Goal: Task Accomplishment & Management: Manage account settings

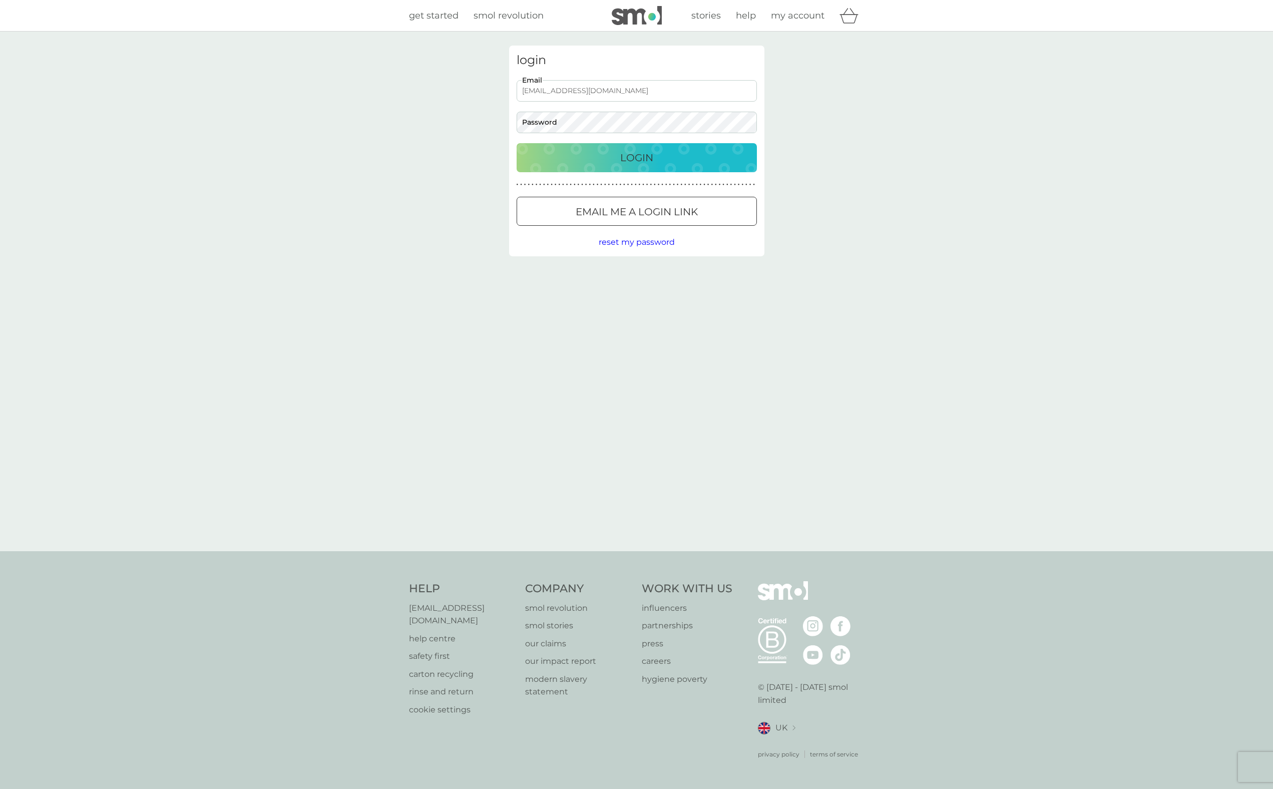
type input "[EMAIL_ADDRESS][DOMAIN_NAME]"
click at [636, 157] on button "Login" at bounding box center [637, 157] width 240 height 29
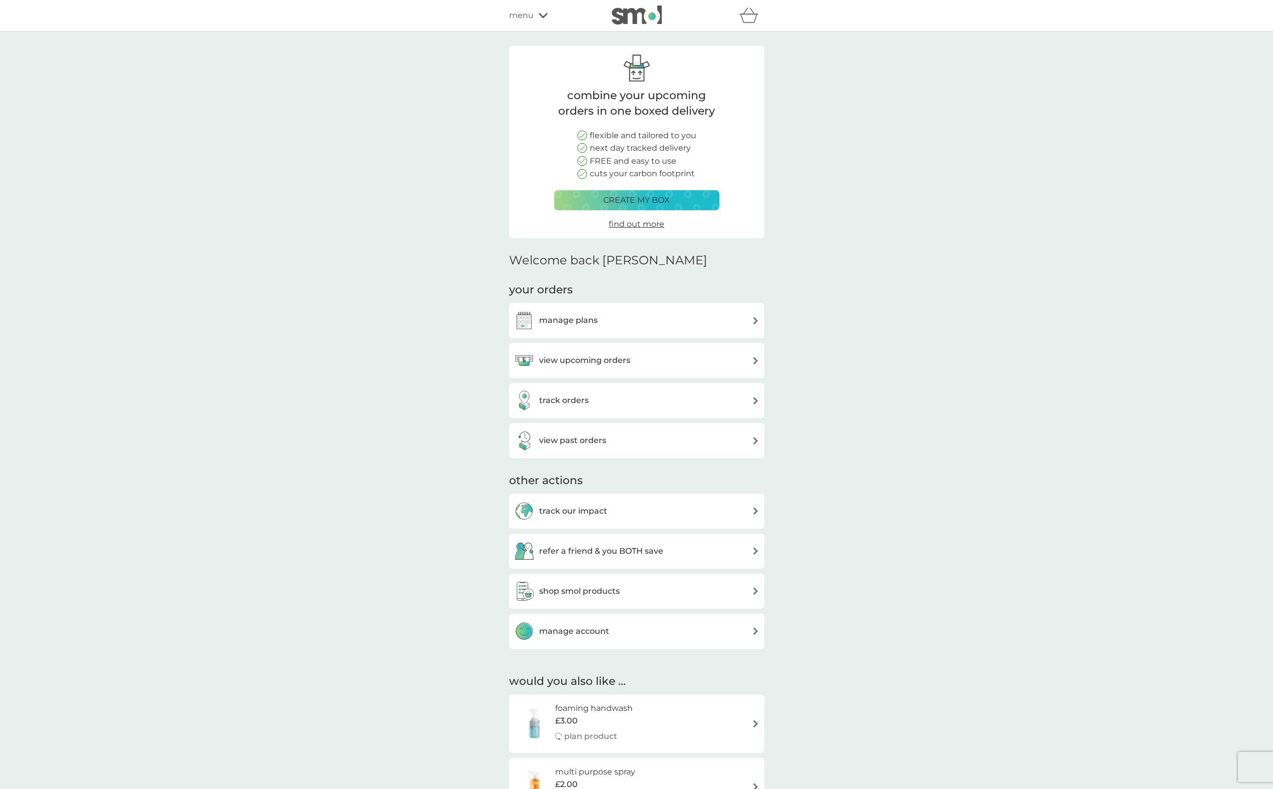
click at [581, 318] on h3 "manage plans" at bounding box center [568, 320] width 59 height 13
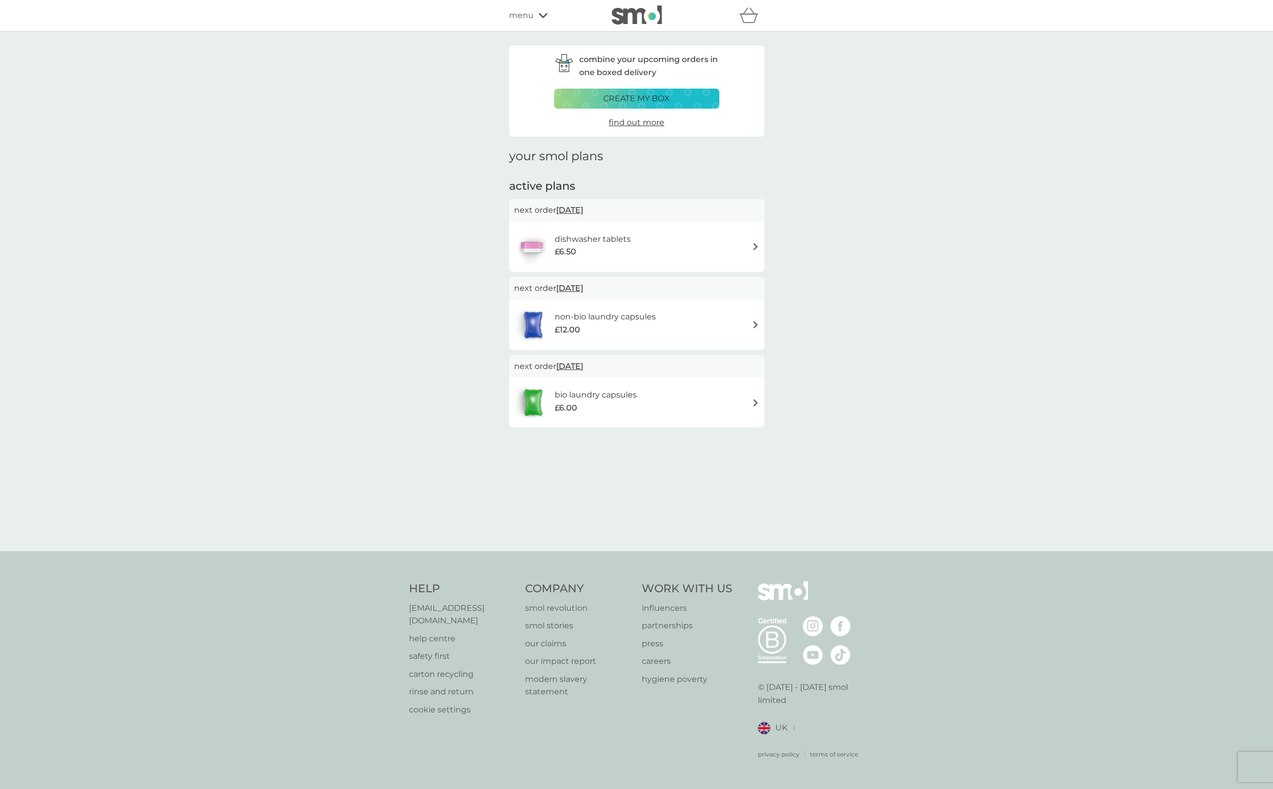
click at [728, 322] on div "non-bio laundry capsules £12.00" at bounding box center [636, 324] width 245 height 35
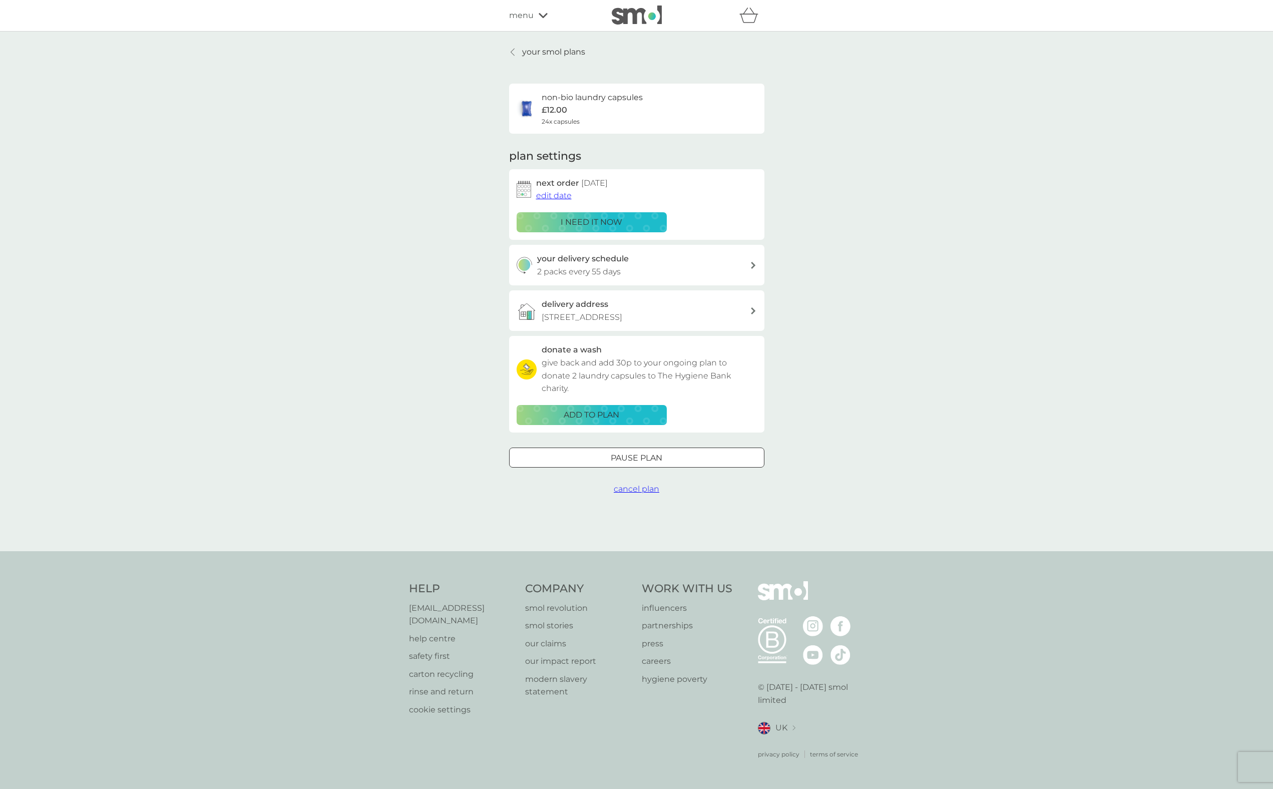
click at [661, 452] on p "Pause plan" at bounding box center [637, 458] width 52 height 13
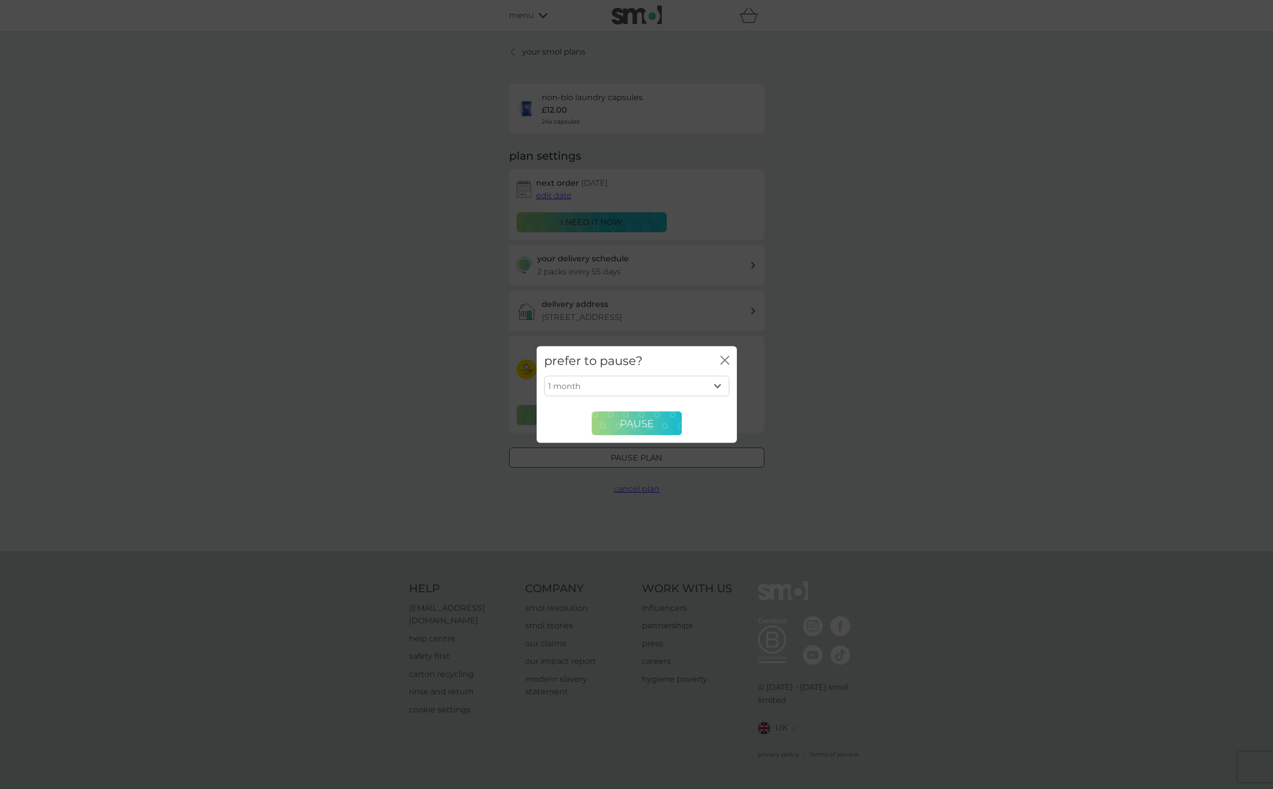
click at [629, 420] on span "Pause" at bounding box center [637, 423] width 34 height 12
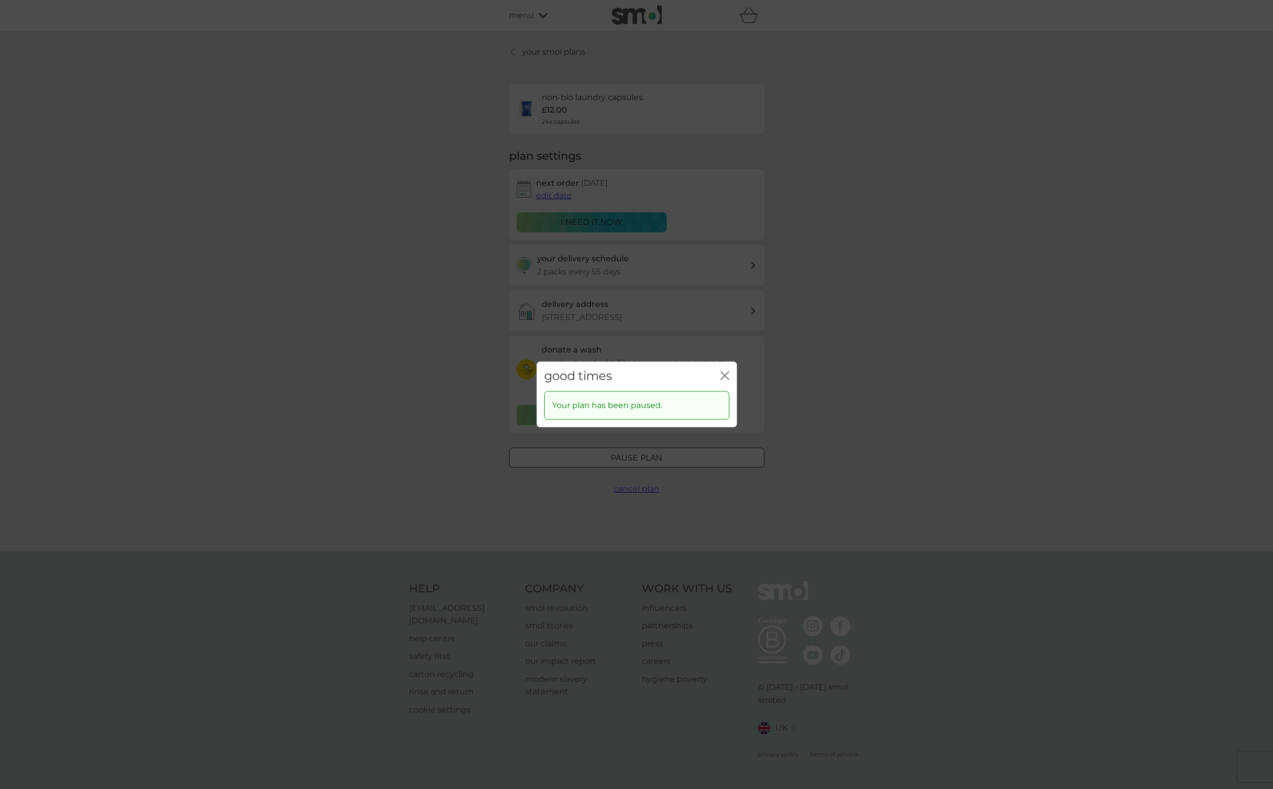
click at [727, 375] on icon "close" at bounding box center [725, 375] width 9 height 9
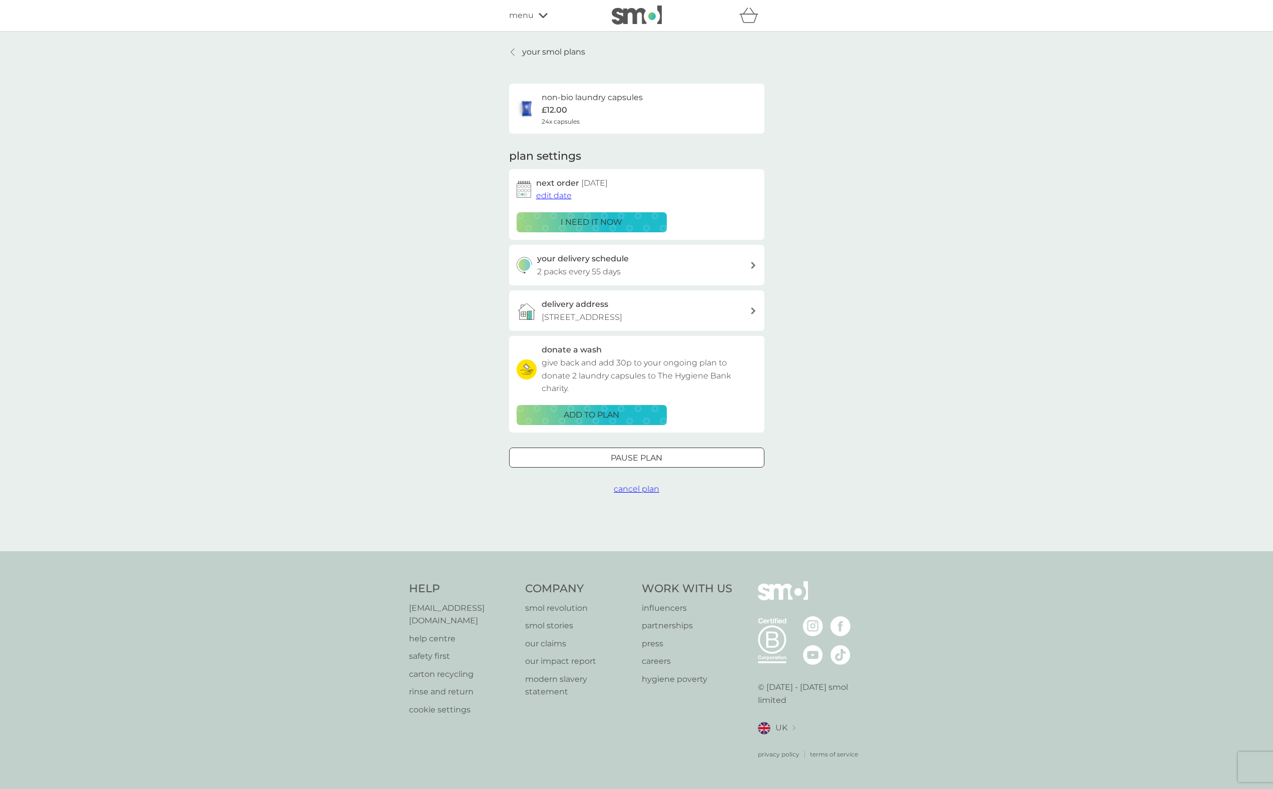
click at [535, 52] on p "your smol plans" at bounding box center [553, 52] width 63 height 13
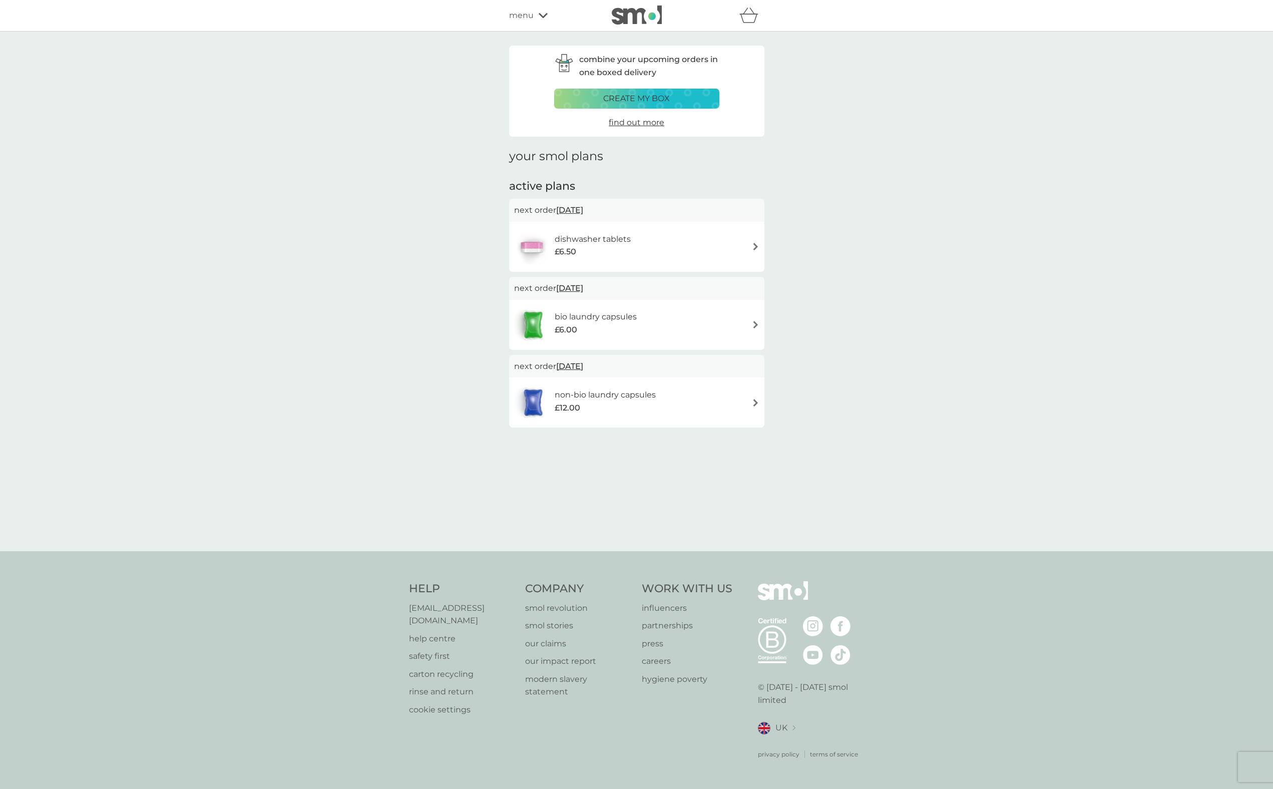
click at [618, 314] on h6 "bio laundry capsules" at bounding box center [596, 316] width 82 height 13
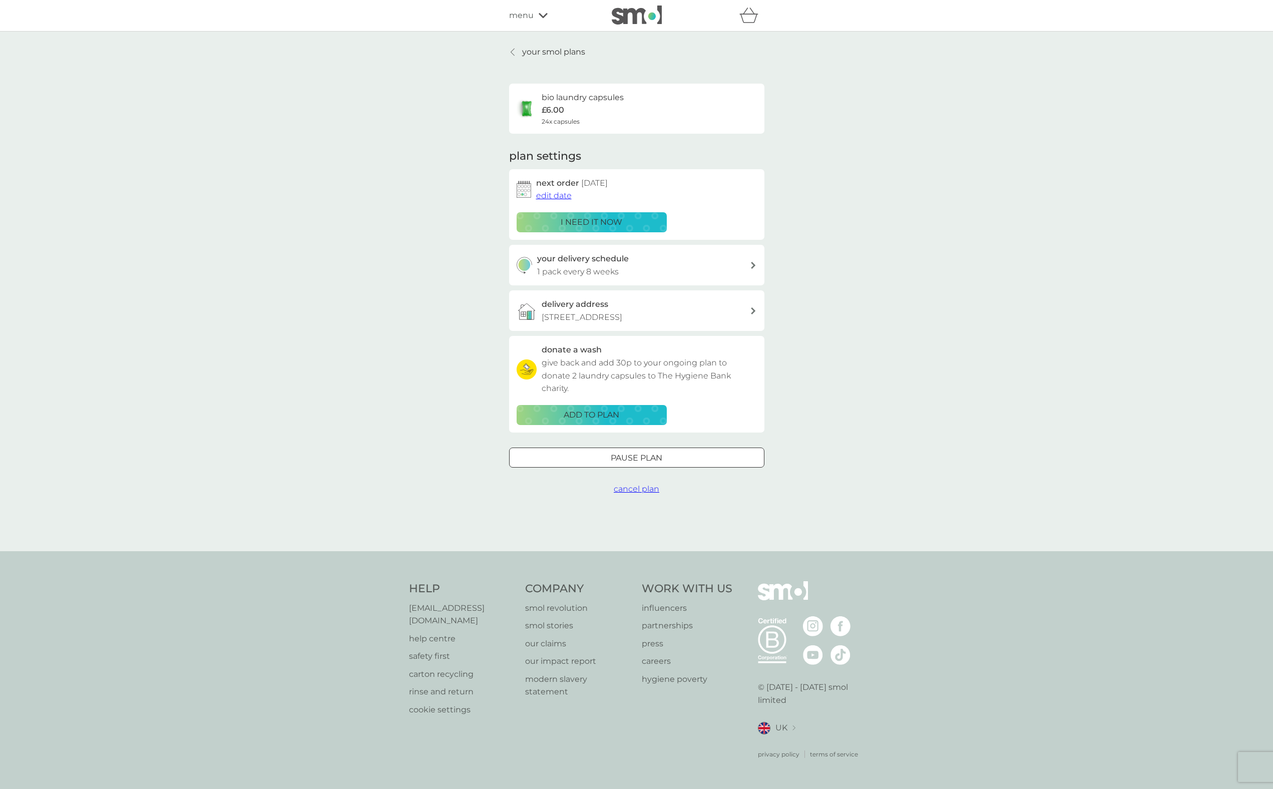
click at [630, 455] on div at bounding box center [637, 458] width 36 height 11
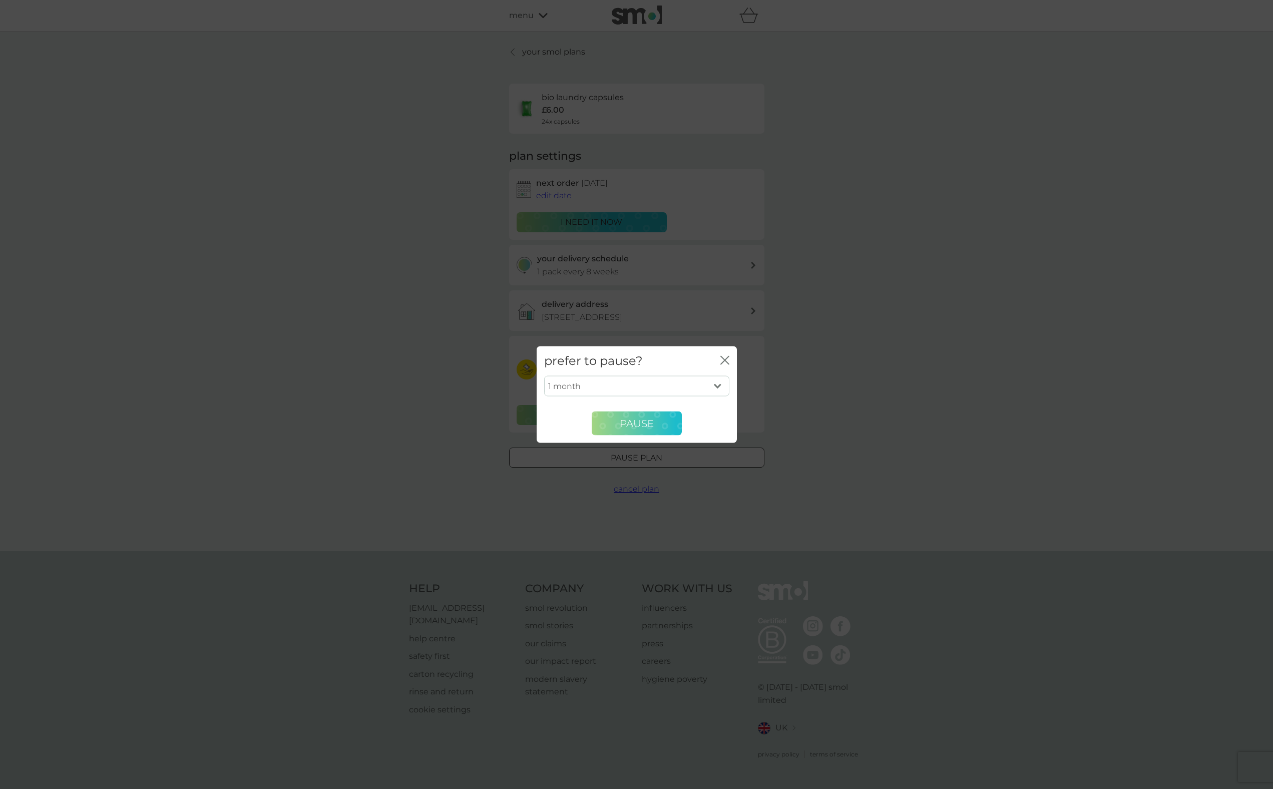
click at [642, 422] on span "Pause" at bounding box center [637, 423] width 34 height 12
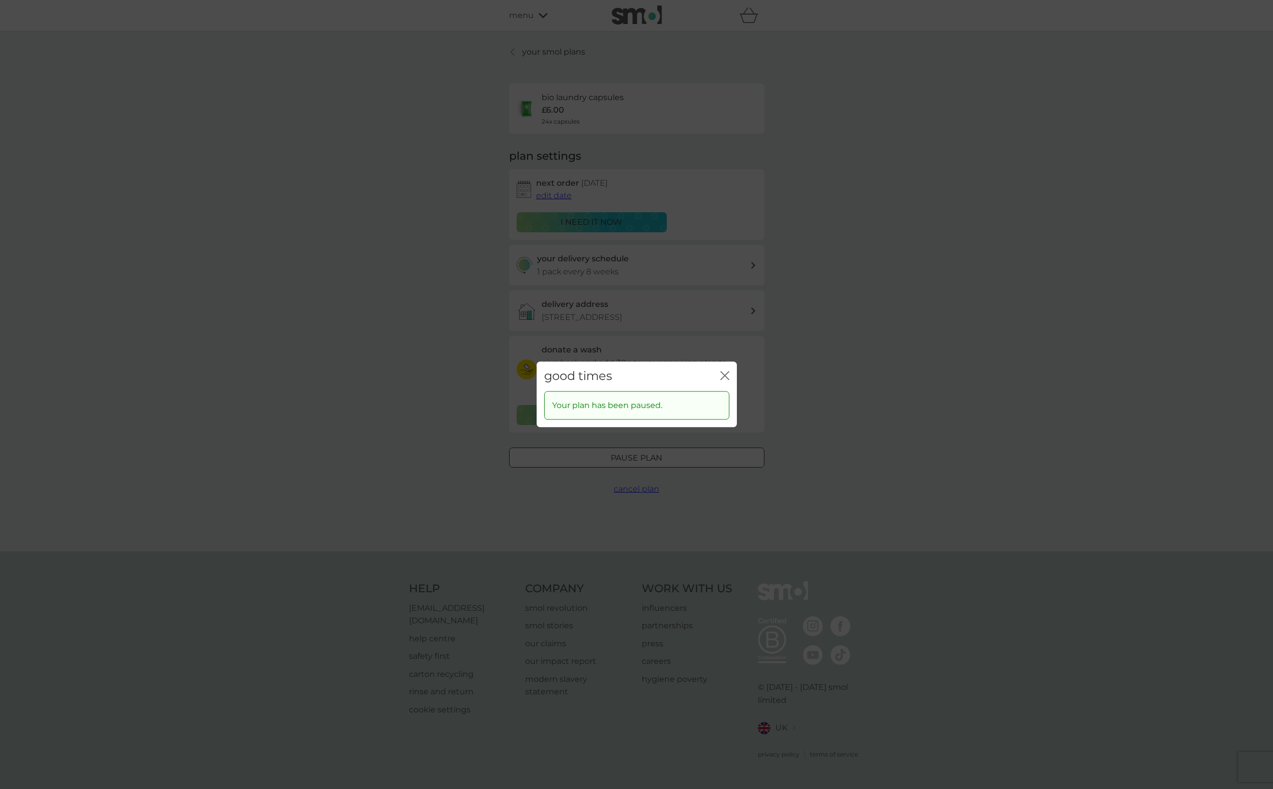
click at [728, 377] on icon "close" at bounding box center [725, 375] width 9 height 9
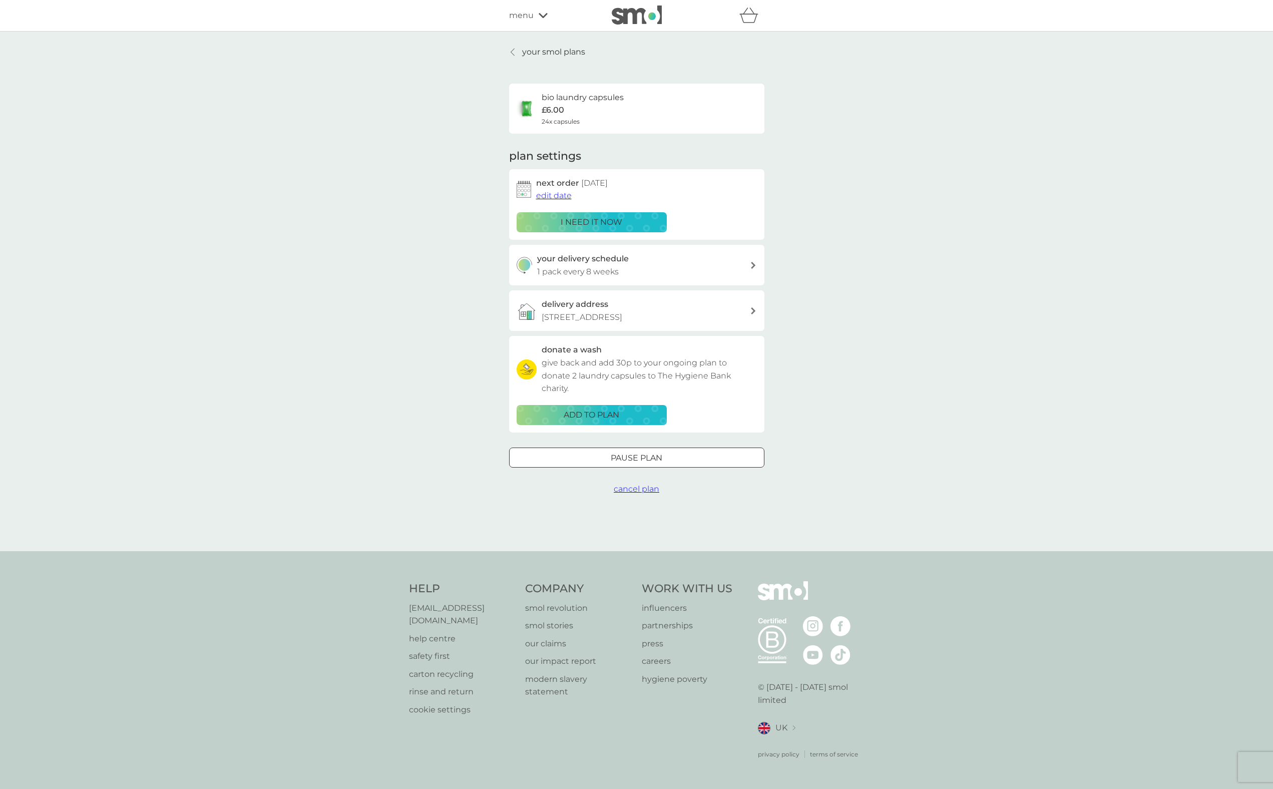
click at [528, 53] on p "your smol plans" at bounding box center [553, 52] width 63 height 13
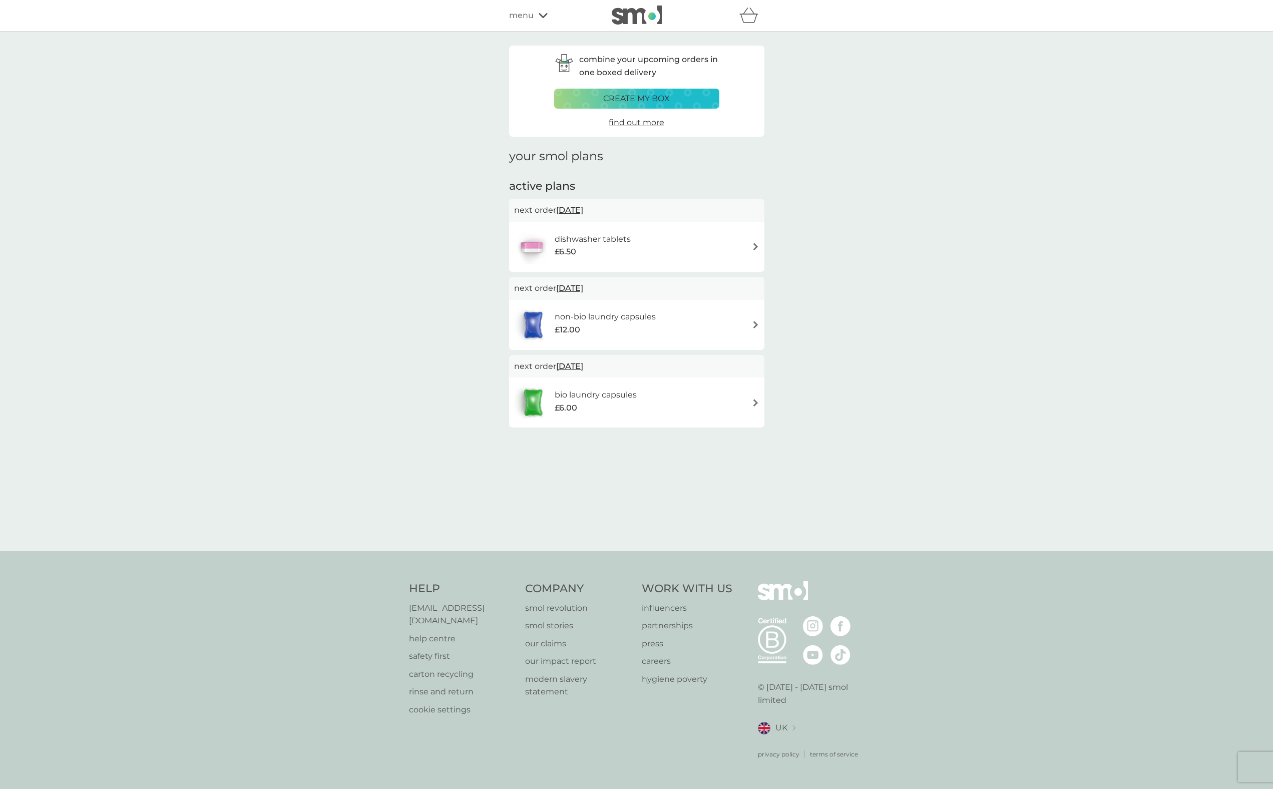
click at [630, 237] on div "dishwasher tablets £6.50" at bounding box center [598, 247] width 86 height 28
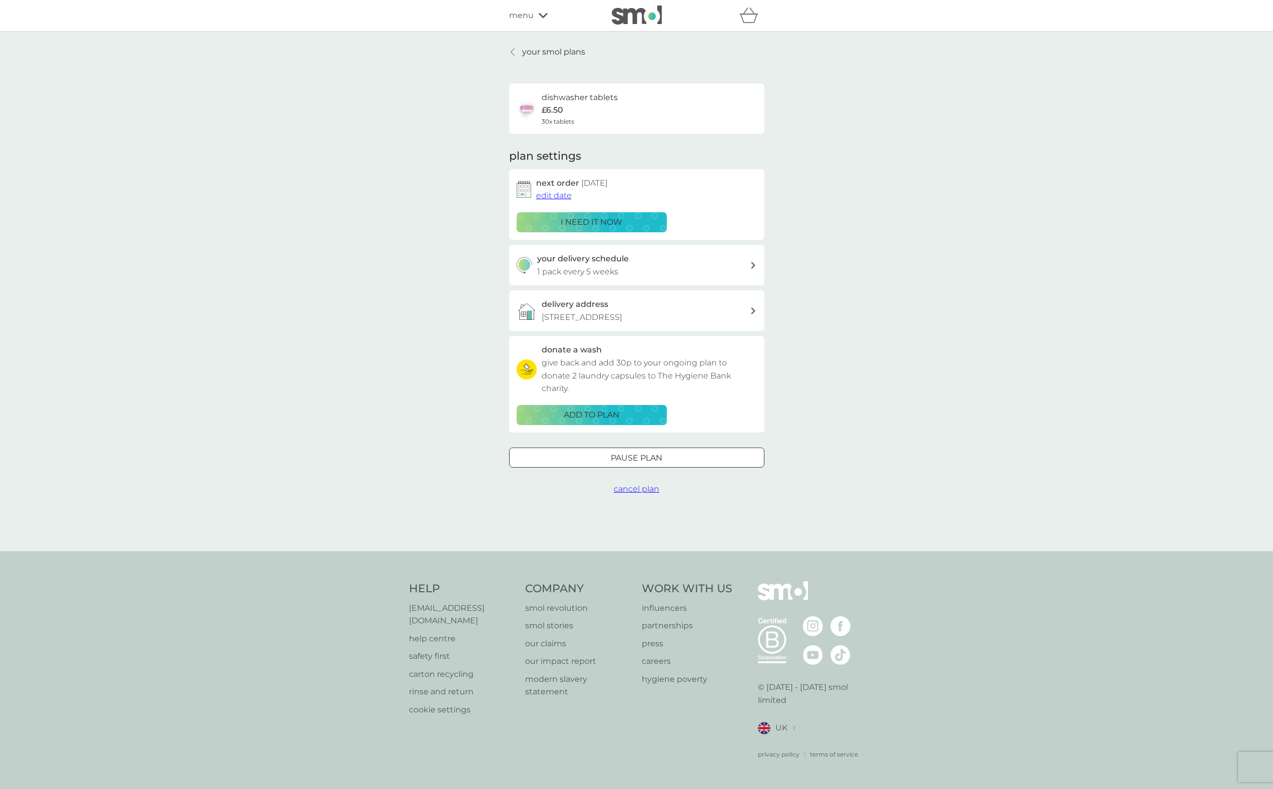
click at [620, 453] on div at bounding box center [637, 458] width 36 height 11
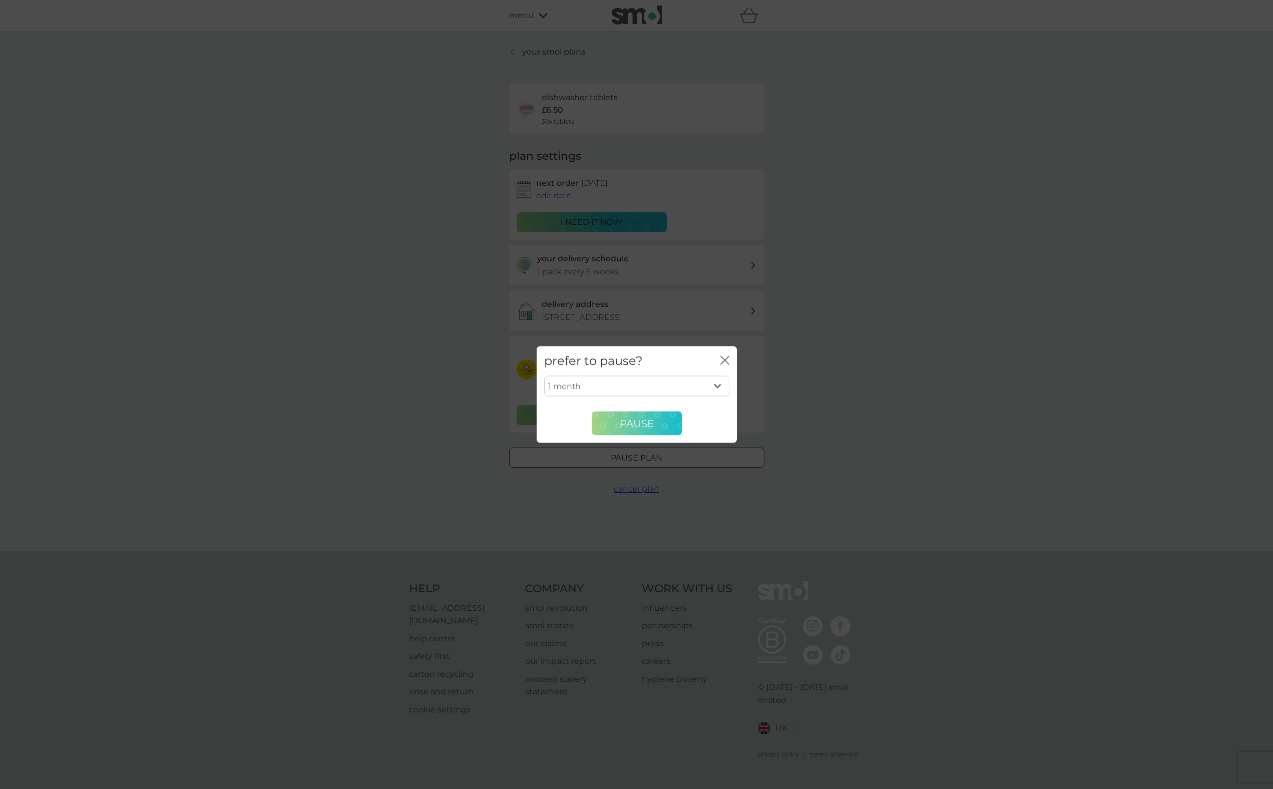
click at [659, 423] on button "Pause" at bounding box center [637, 424] width 90 height 24
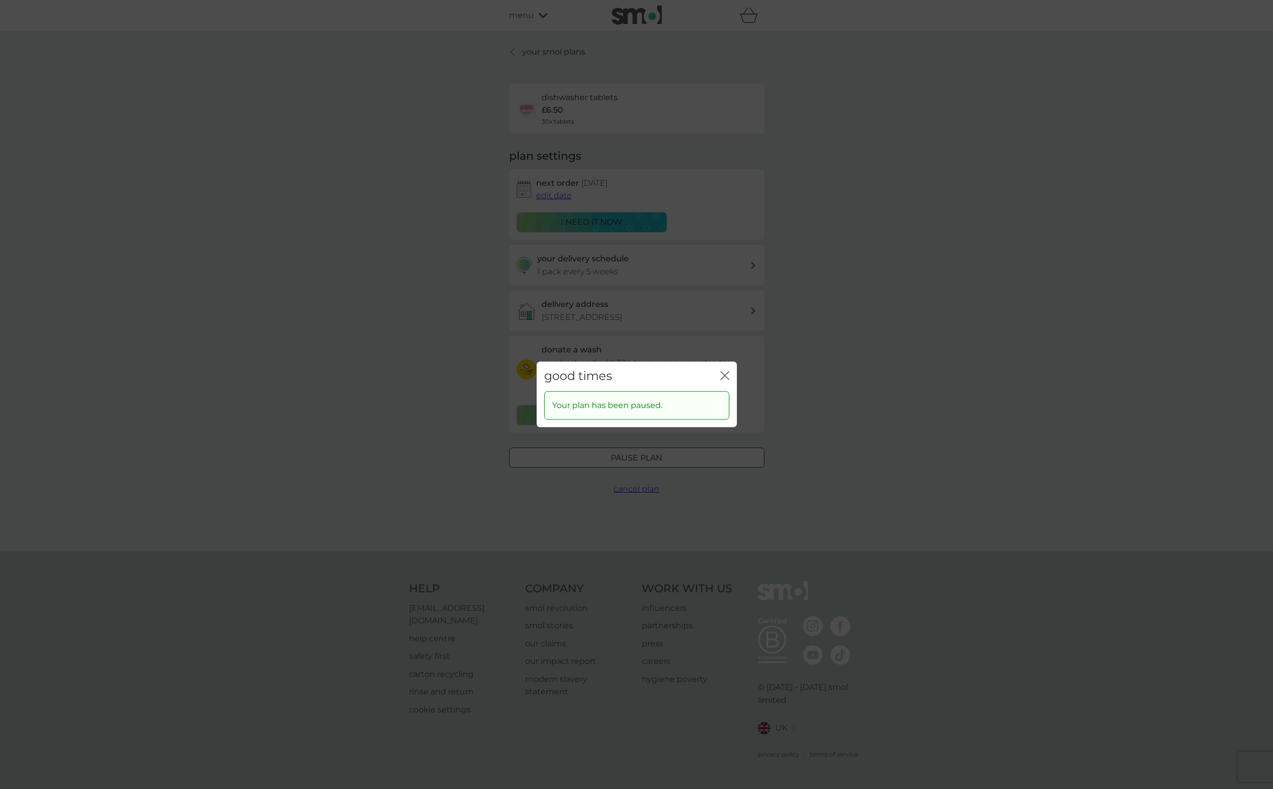
click at [728, 377] on icon "close" at bounding box center [725, 375] width 9 height 9
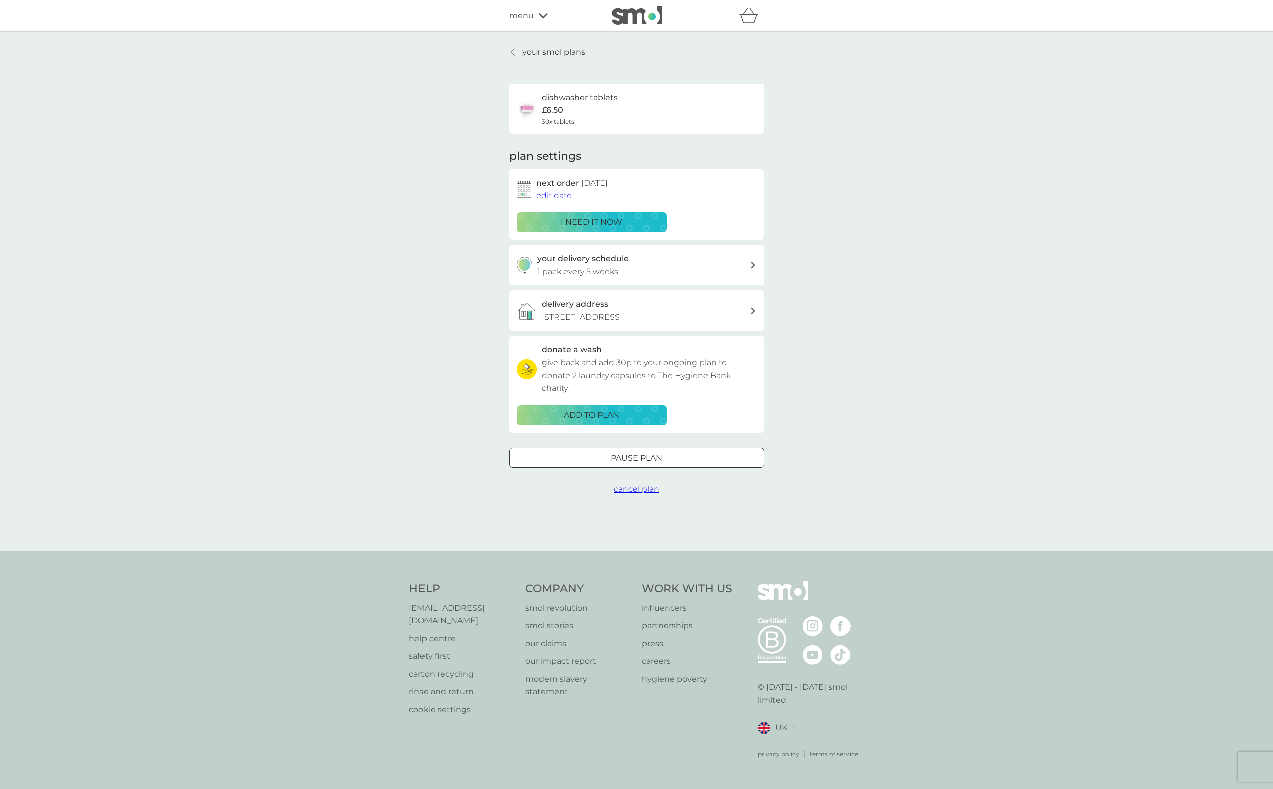
click at [534, 52] on p "your smol plans" at bounding box center [553, 52] width 63 height 13
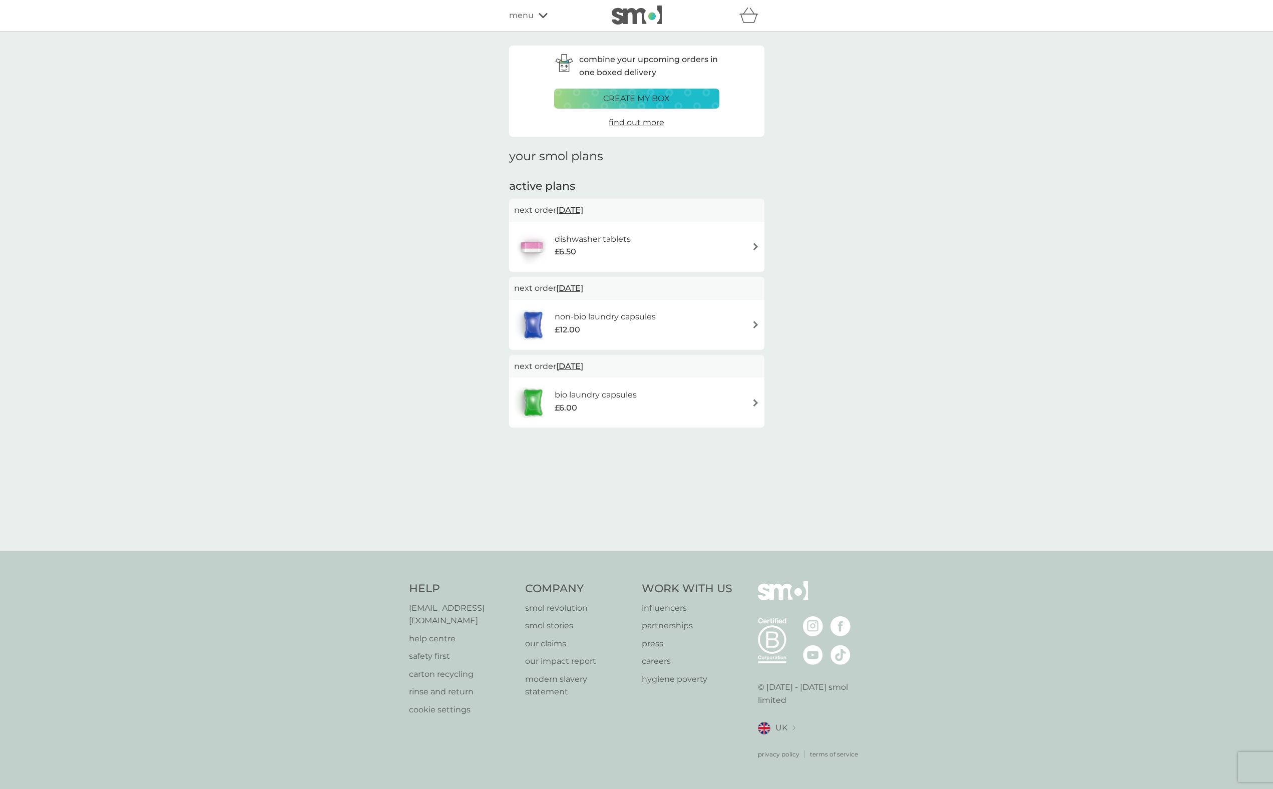
click at [577, 208] on span "7 Dec 2025" at bounding box center [569, 210] width 27 height 20
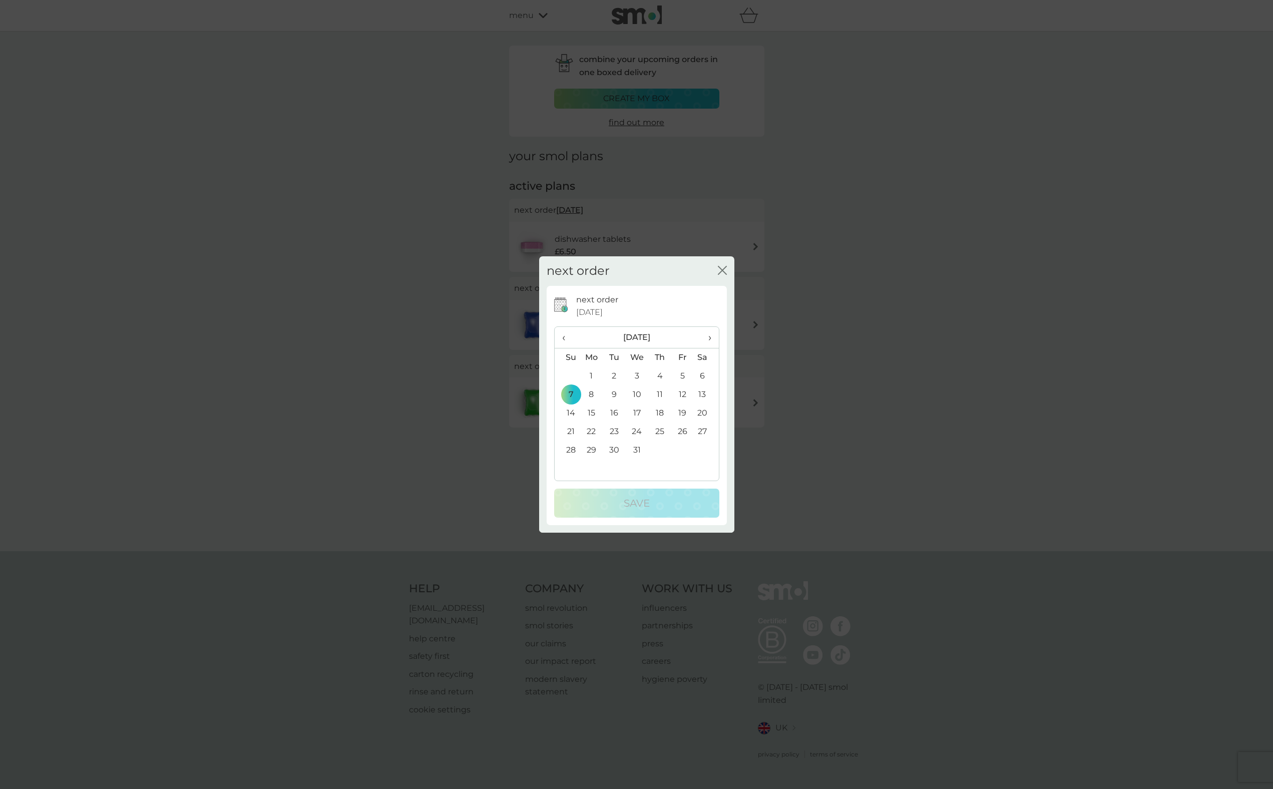
click at [569, 395] on td "7" at bounding box center [568, 395] width 26 height 19
click at [720, 271] on icon "close" at bounding box center [722, 270] width 9 height 9
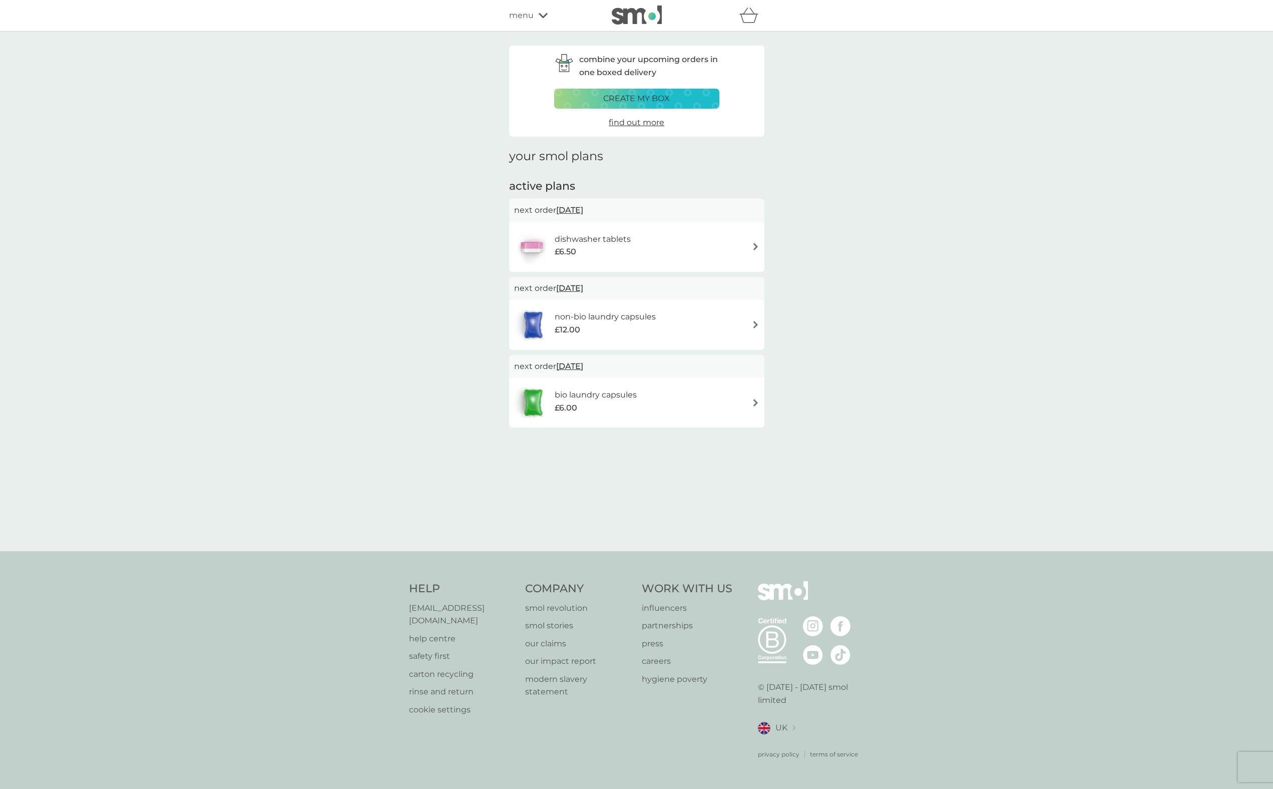
click at [526, 18] on span "menu" at bounding box center [521, 15] width 25 height 13
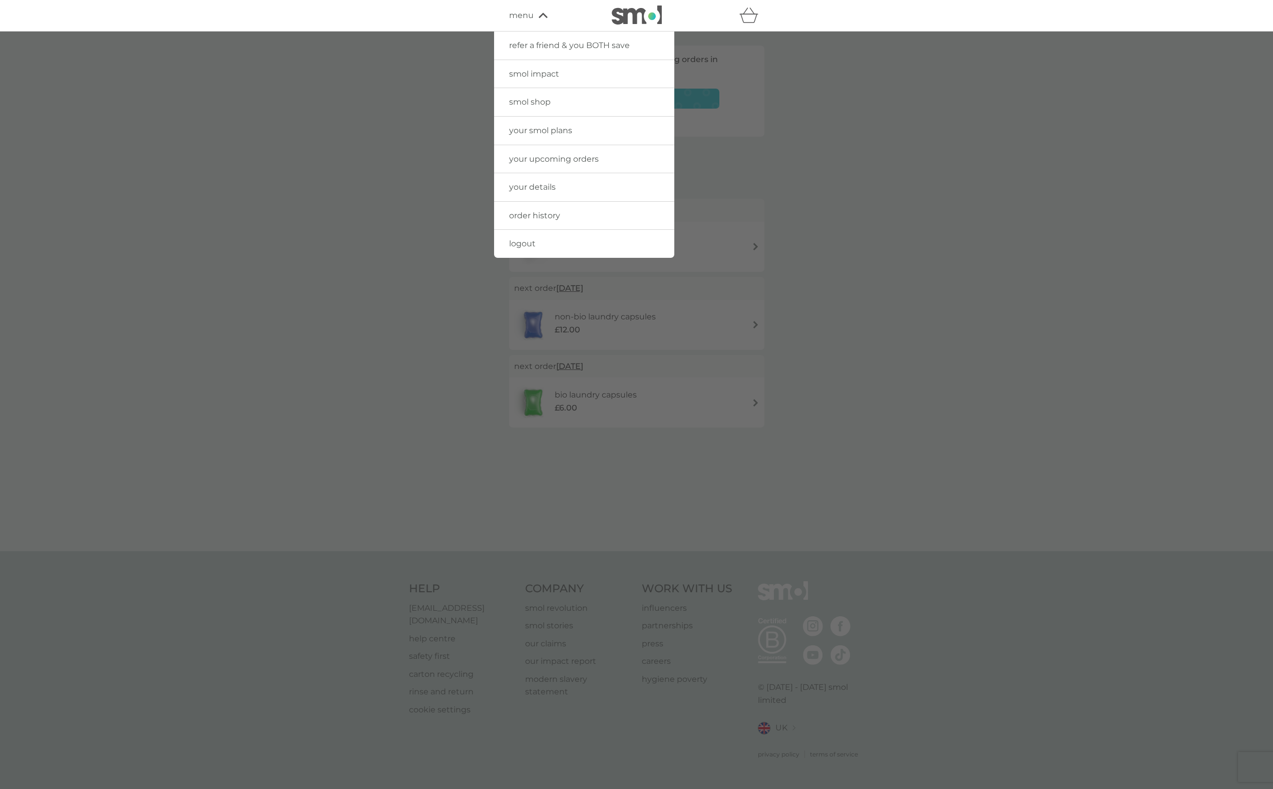
click at [539, 245] on link "logout" at bounding box center [584, 244] width 180 height 28
